Goal: Information Seeking & Learning: Learn about a topic

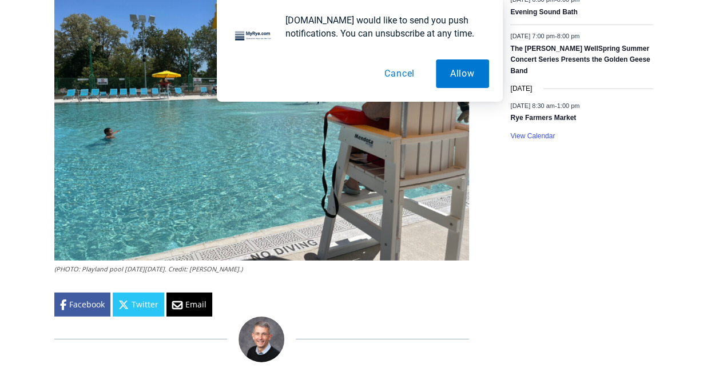
scroll to position [1617, 0]
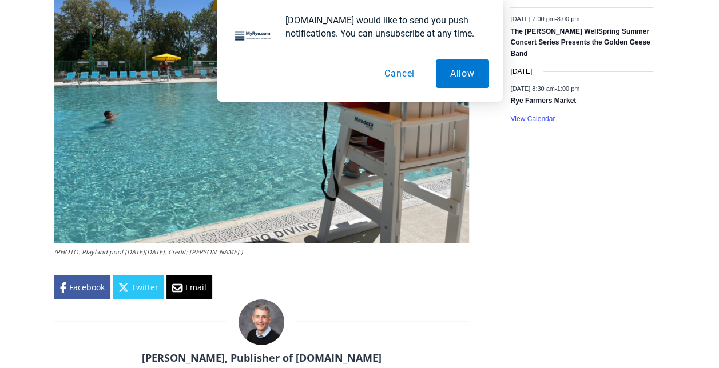
click at [408, 72] on button "Cancel" at bounding box center [399, 73] width 59 height 29
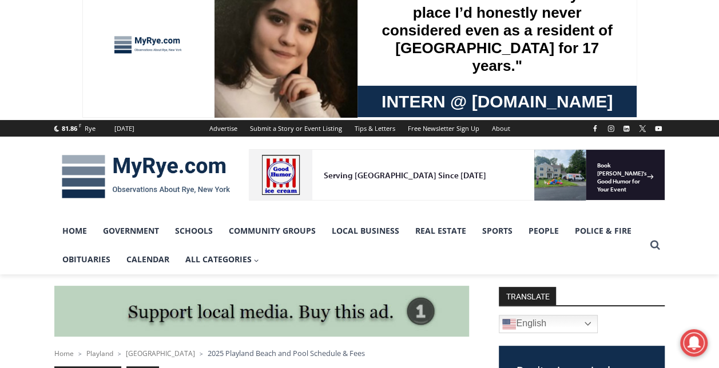
scroll to position [0, 0]
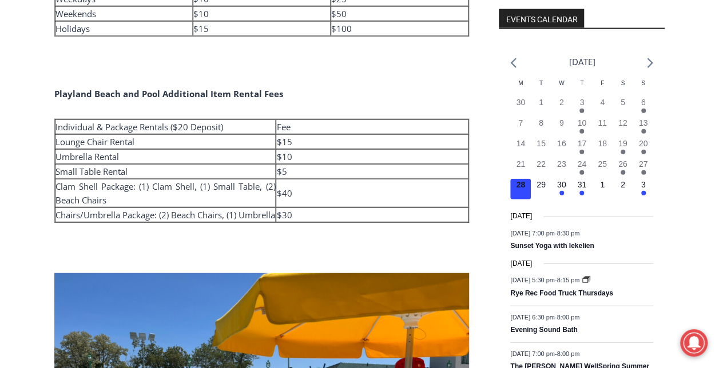
scroll to position [1257, 0]
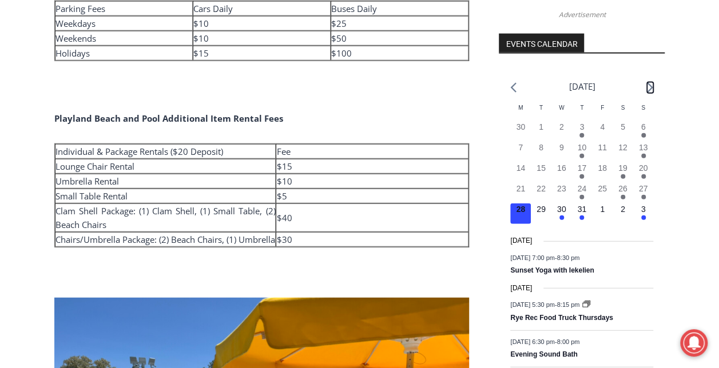
click at [653, 92] on icon "Next month" at bounding box center [650, 87] width 6 height 11
click at [651, 86] on icon "Next month" at bounding box center [650, 88] width 6 height 10
drag, startPoint x: 686, startPoint y: 167, endPoint x: 697, endPoint y: 216, distance: 49.8
click at [697, 216] on div "Home > Playland > Playland Beach > 2025 Playland Beach and Pool Schedule & Fees…" at bounding box center [359, 311] width 719 height 2527
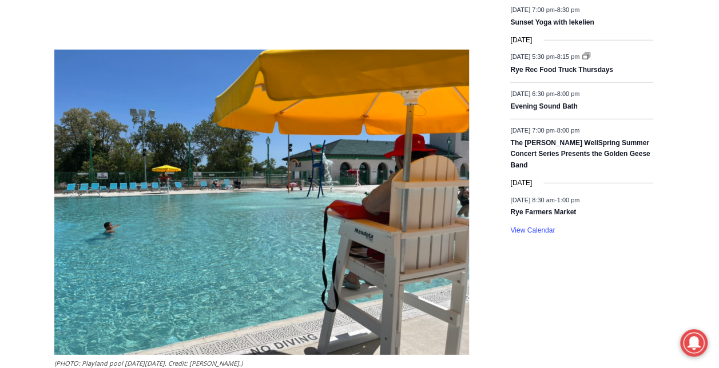
scroll to position [1498, 0]
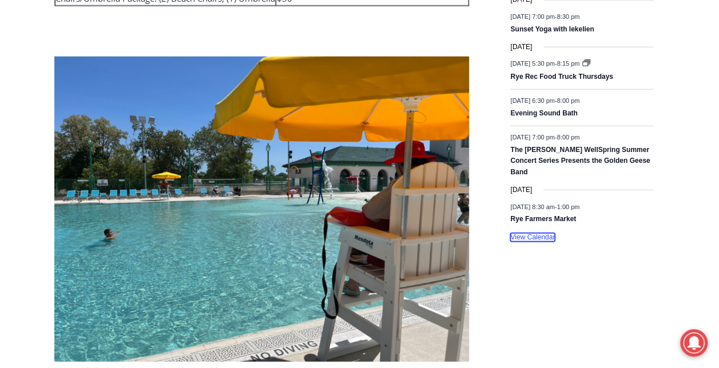
click at [530, 233] on link "View Calendar" at bounding box center [532, 237] width 45 height 9
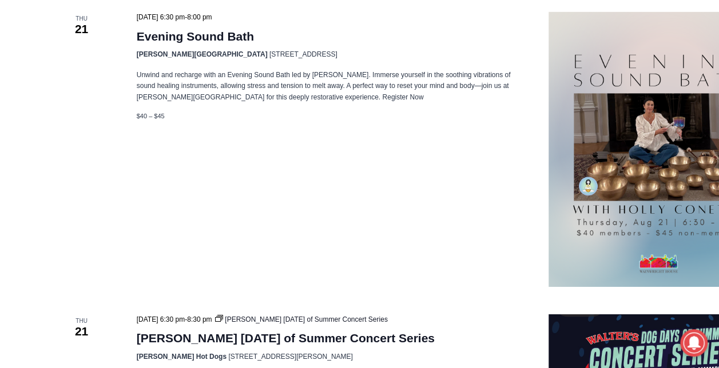
scroll to position [1884, 0]
